Goal: Information Seeking & Learning: Learn about a topic

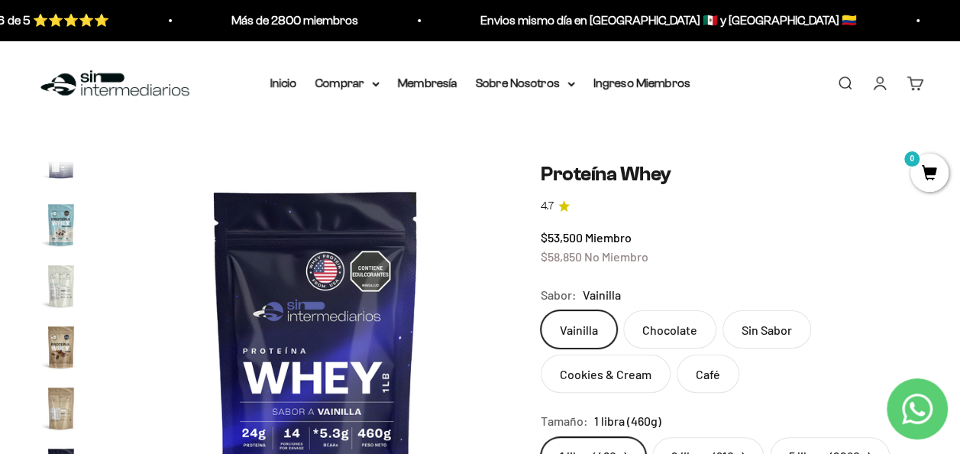
click at [96, 88] on img at bounding box center [115, 83] width 157 height 33
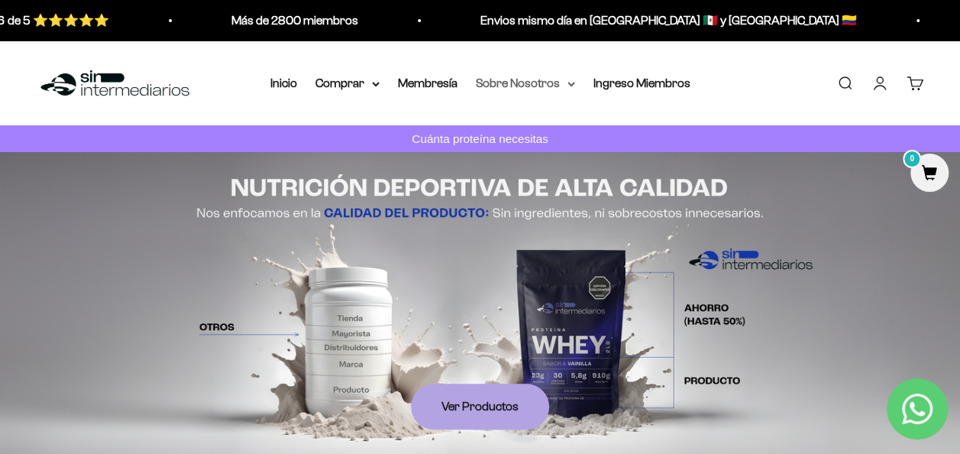
click at [552, 78] on summary "Sobre Nosotros" at bounding box center [525, 83] width 99 height 20
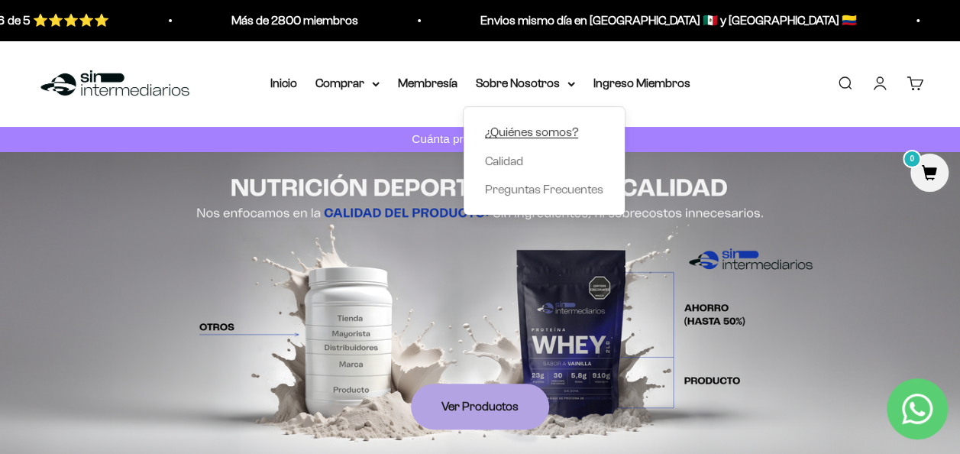
click at [567, 123] on span "¿Quiénes somos?" at bounding box center [531, 132] width 93 height 20
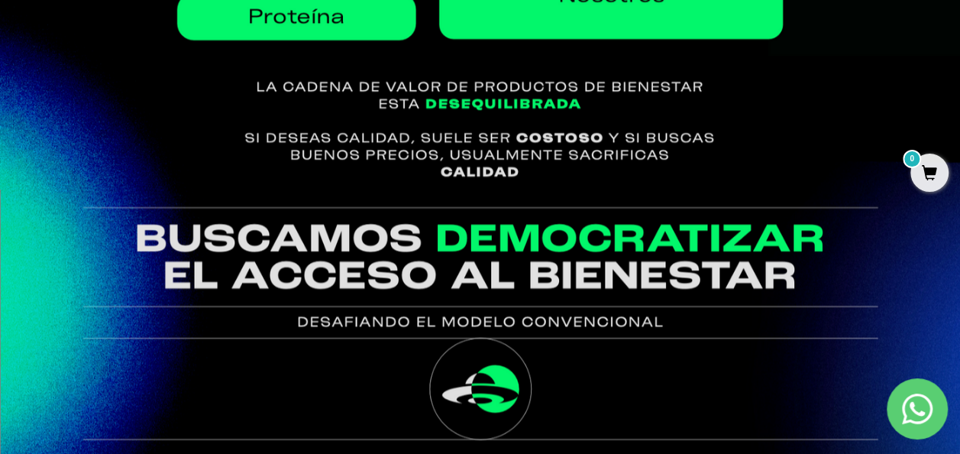
scroll to position [978, 0]
